Goal: Task Accomplishment & Management: Use online tool/utility

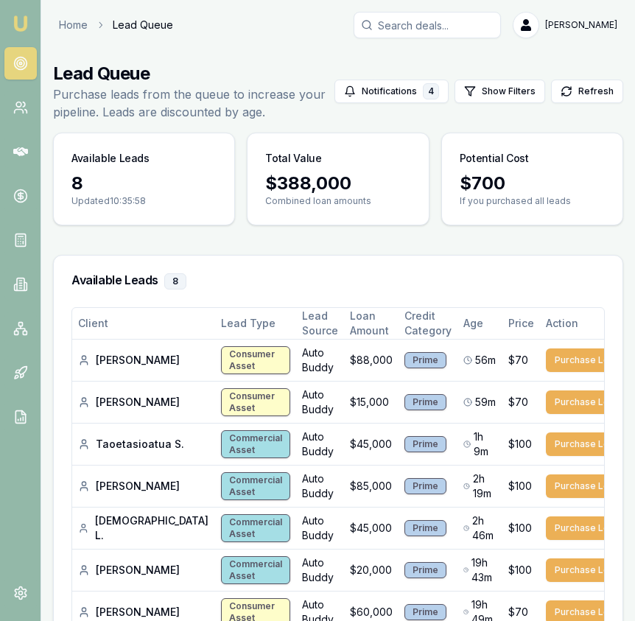
click at [18, 21] on img at bounding box center [21, 24] width 18 height 18
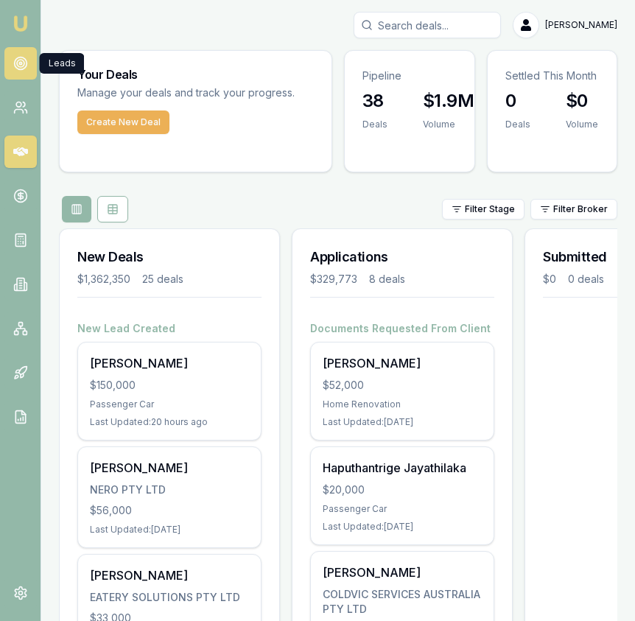
click at [25, 68] on circle at bounding box center [20, 63] width 13 height 13
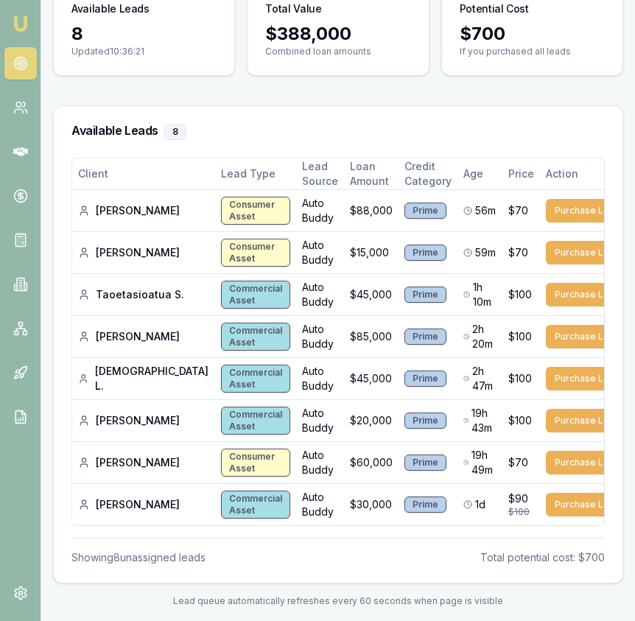
scroll to position [159, 0]
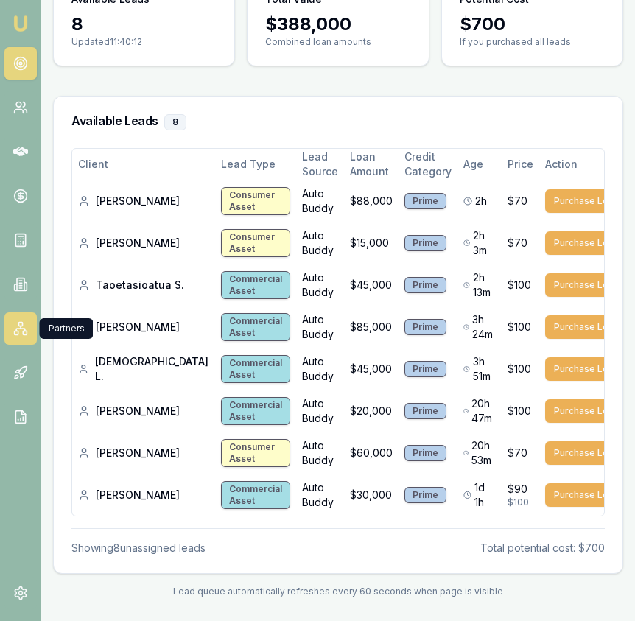
click at [29, 337] on link at bounding box center [20, 328] width 32 height 32
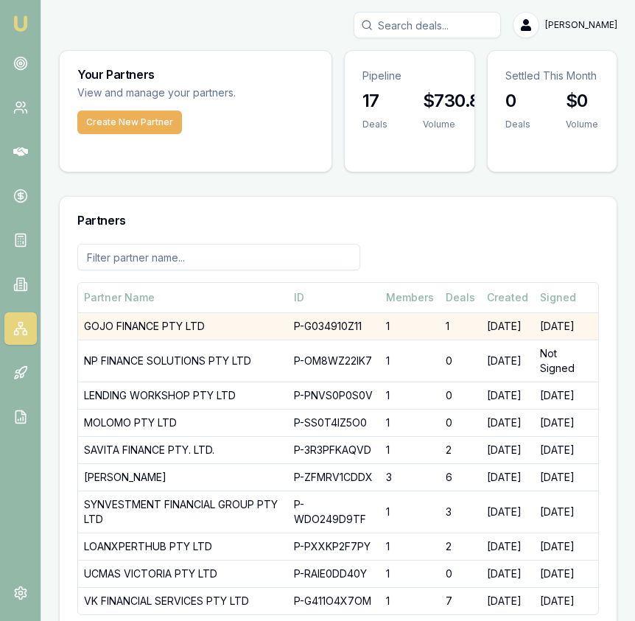
scroll to position [71, 0]
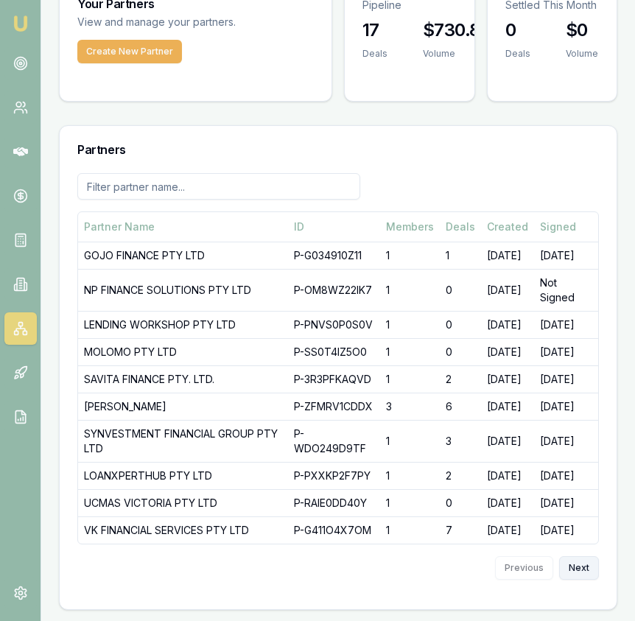
click at [583, 573] on button "Next" at bounding box center [579, 568] width 40 height 24
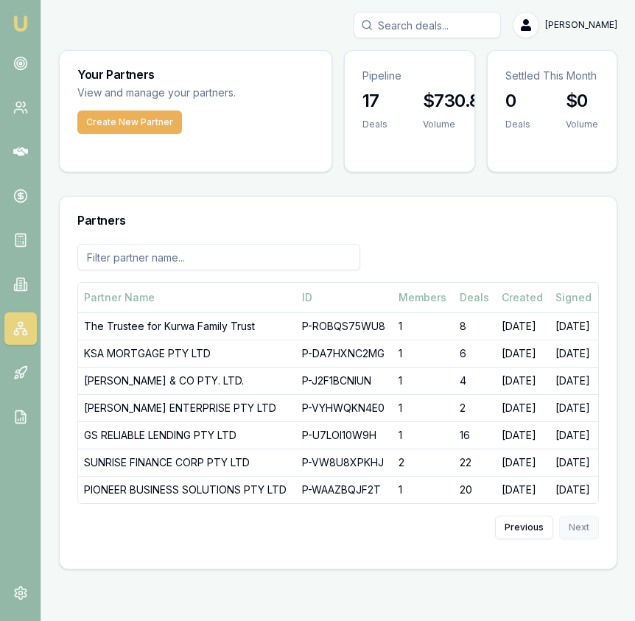
scroll to position [4, 0]
click at [536, 539] on button "Previous" at bounding box center [524, 527] width 58 height 24
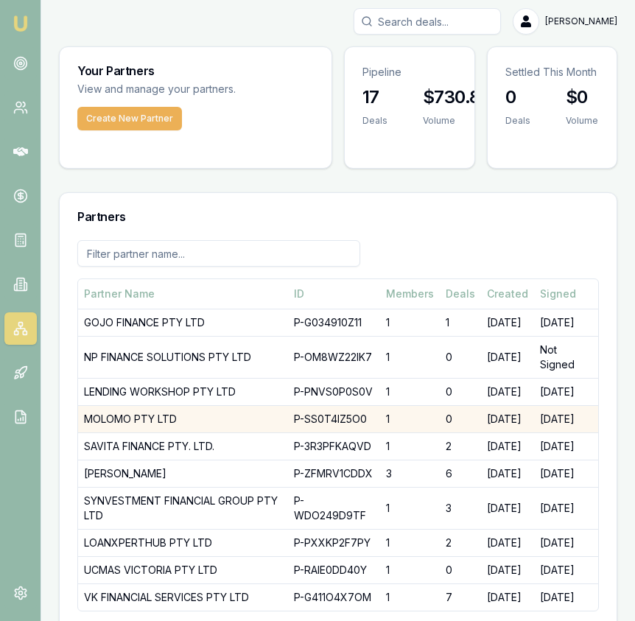
click at [425, 418] on td "1" at bounding box center [410, 418] width 60 height 27
click at [194, 418] on td "MOLOMO PTY LTD" at bounding box center [183, 418] width 210 height 27
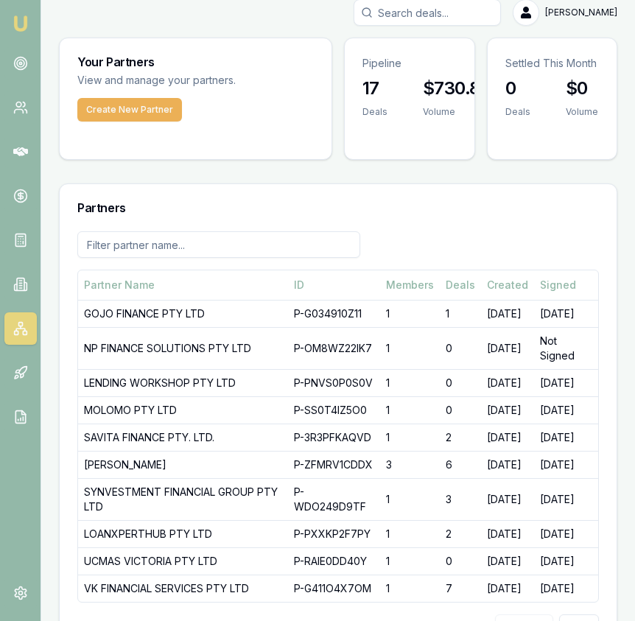
click at [459, 20] on input "Search deals" at bounding box center [426, 12] width 147 height 26
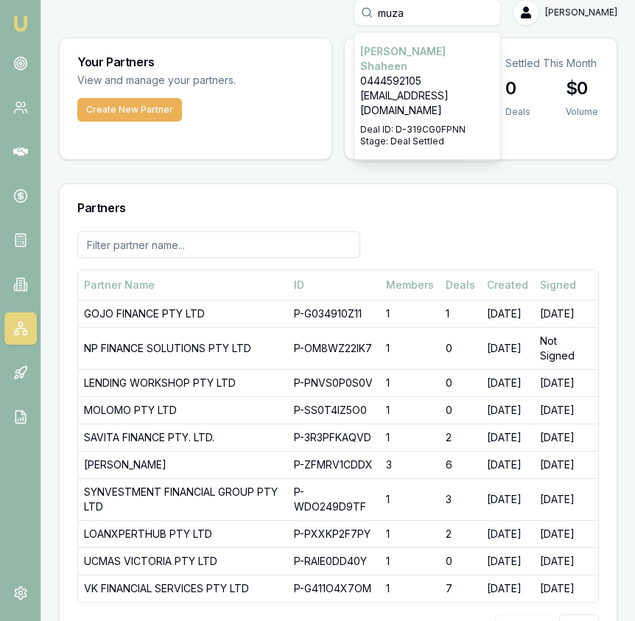
type input "muza"
click at [484, 88] on p "[EMAIL_ADDRESS][DOMAIN_NAME]" at bounding box center [427, 102] width 134 height 29
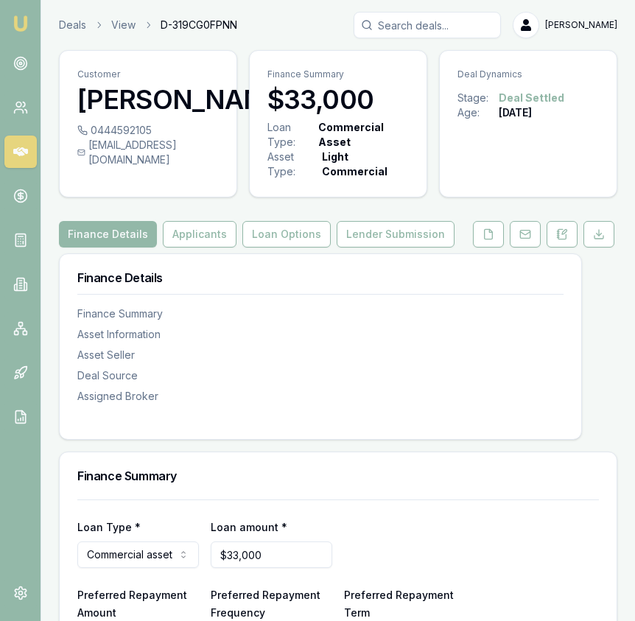
click at [26, 32] on img at bounding box center [21, 24] width 18 height 18
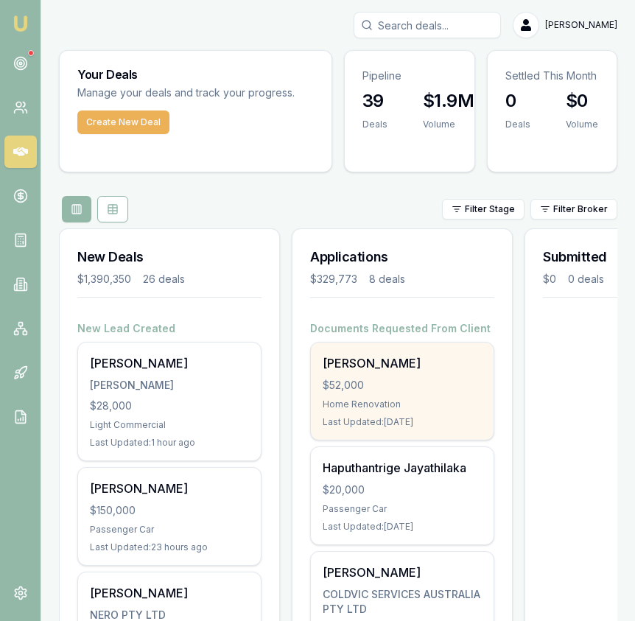
click at [410, 398] on div "Home Renovation" at bounding box center [401, 404] width 159 height 12
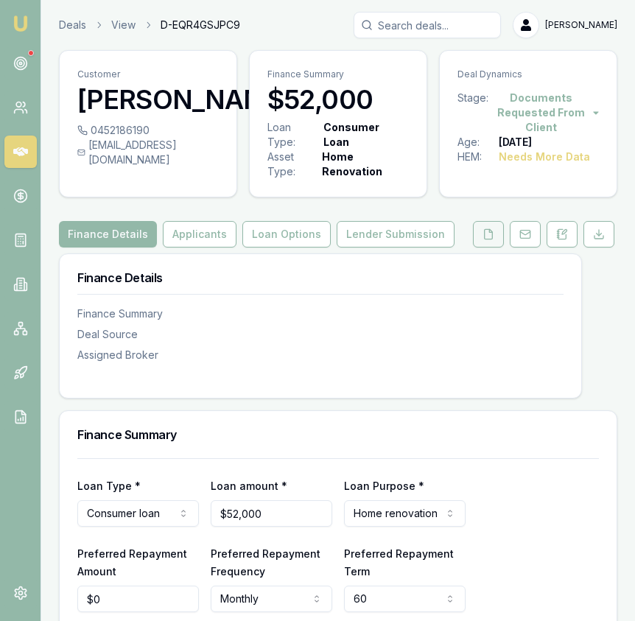
click at [501, 229] on button at bounding box center [488, 234] width 31 height 26
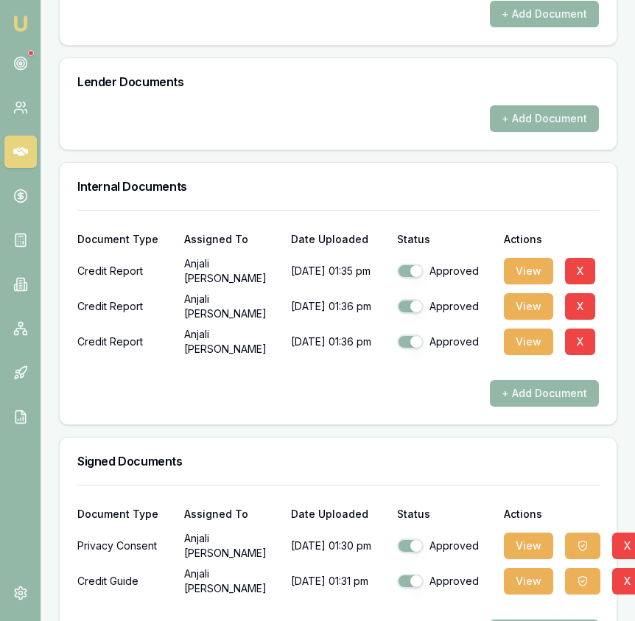
scroll to position [805, 0]
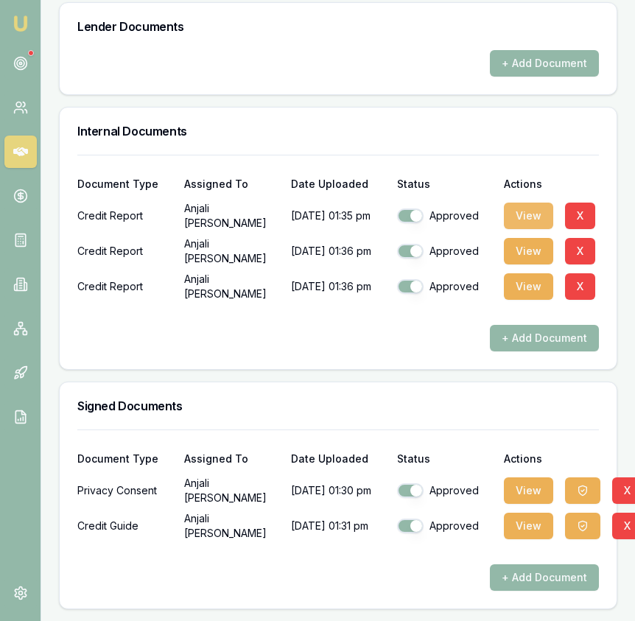
click at [524, 216] on button "View" at bounding box center [527, 215] width 49 height 26
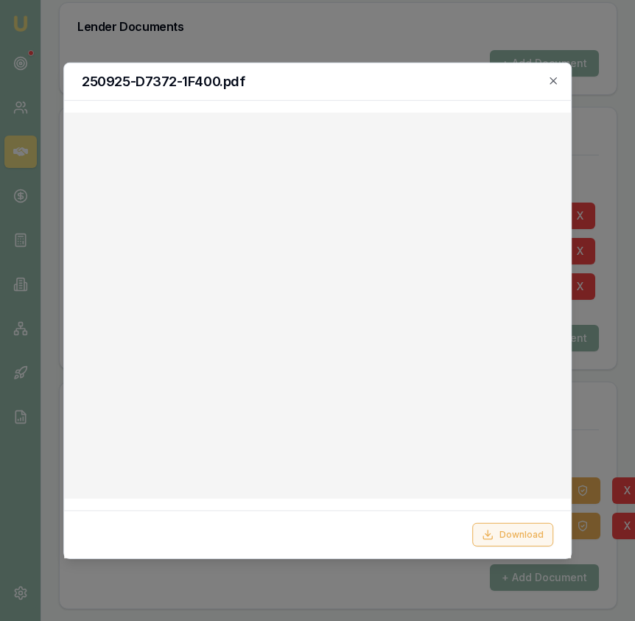
click at [522, 539] on button "Download" at bounding box center [512, 535] width 81 height 24
